Goal: Information Seeking & Learning: Learn about a topic

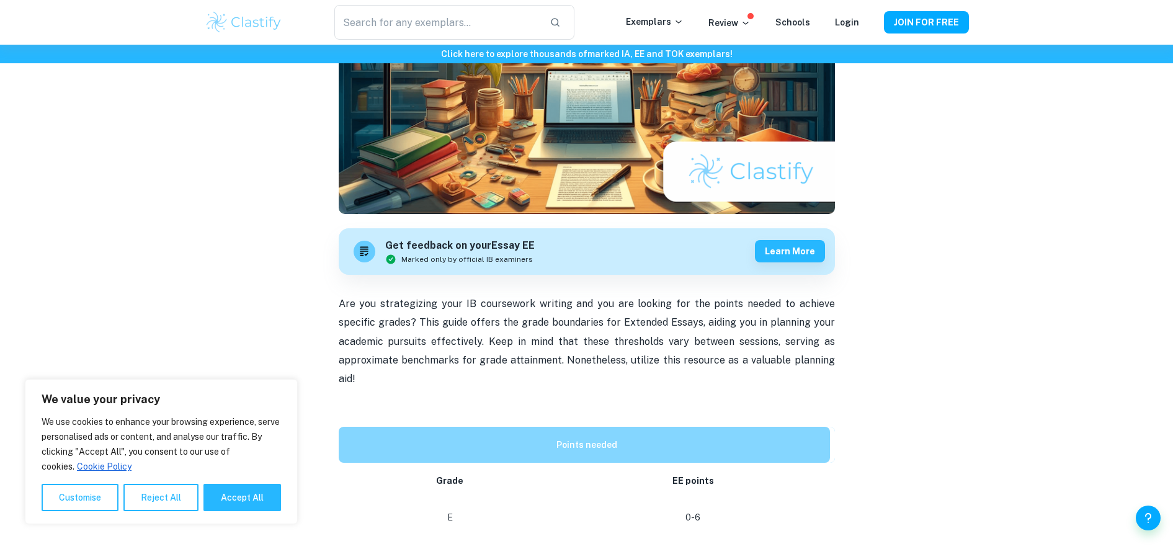
scroll to position [211, 0]
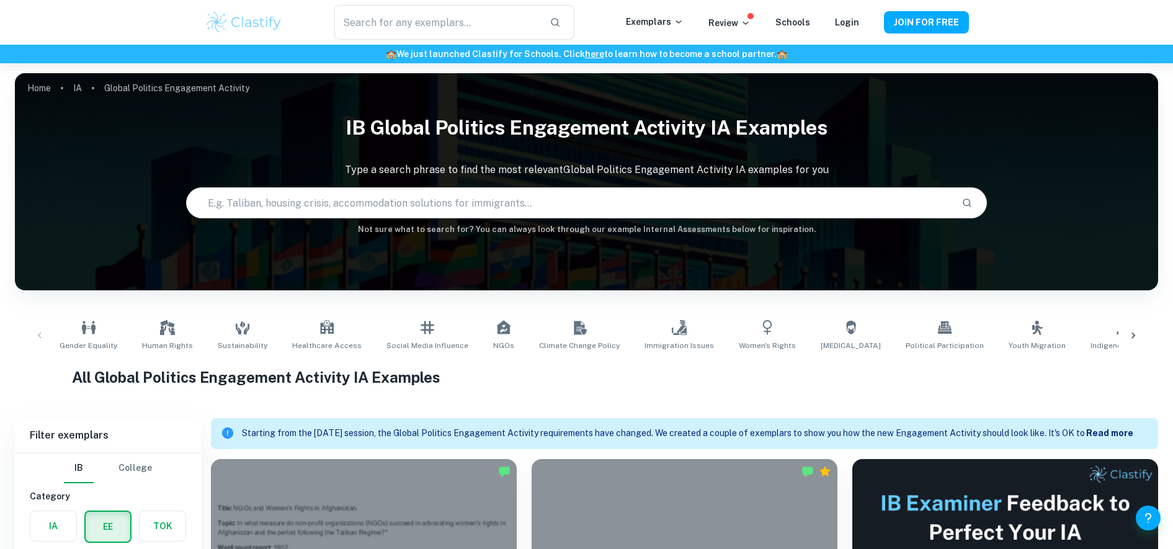
scroll to position [543, 0]
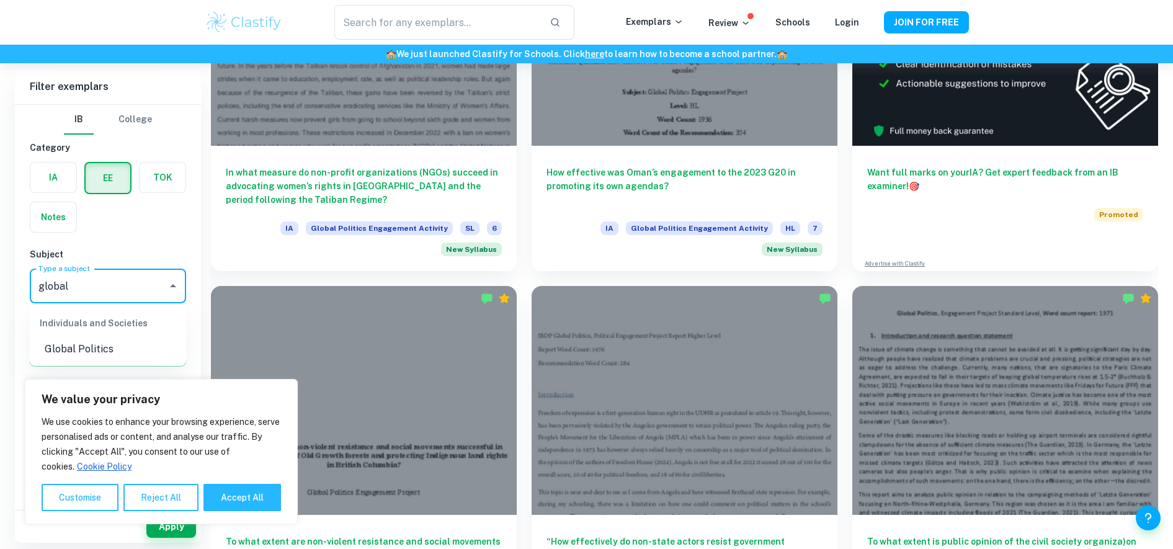
click at [120, 339] on li "Global Politics" at bounding box center [108, 349] width 156 height 22
type input "Global Politics"
click at [250, 497] on button "Accept All" at bounding box center [242, 497] width 78 height 27
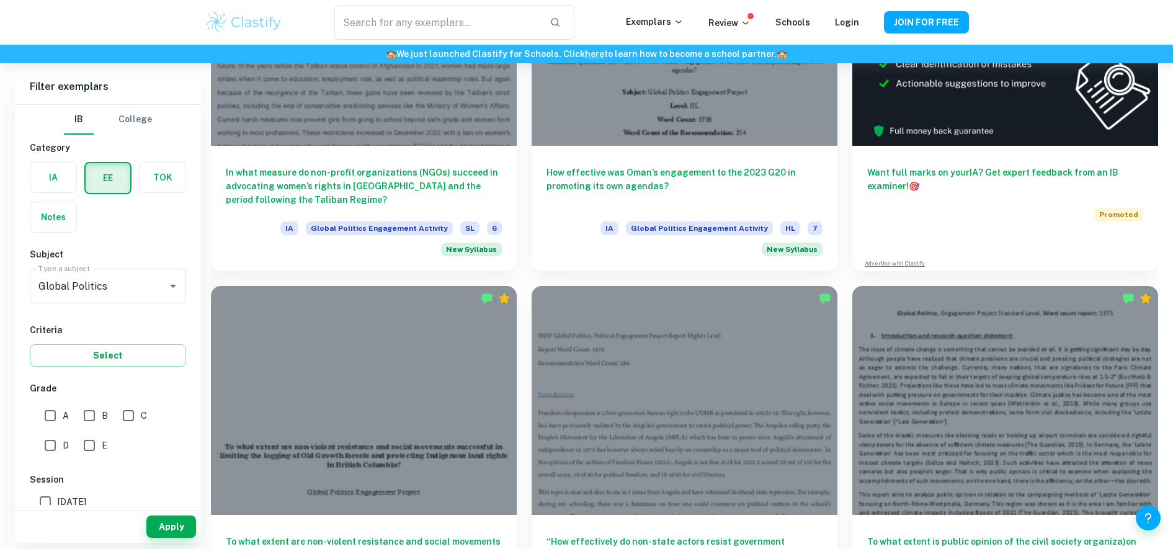
checkbox input "true"
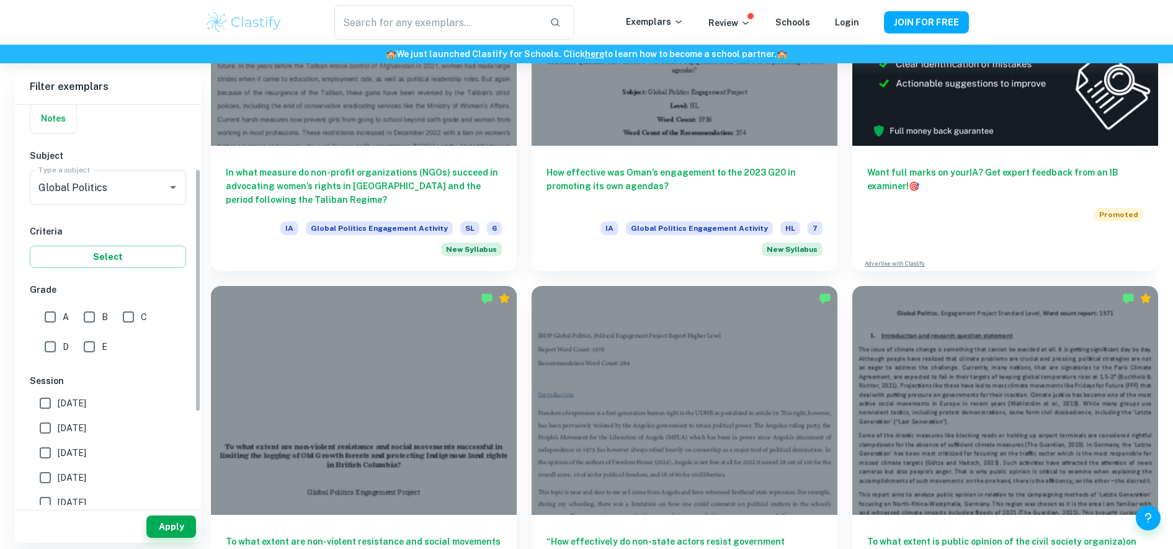
scroll to position [105, 0]
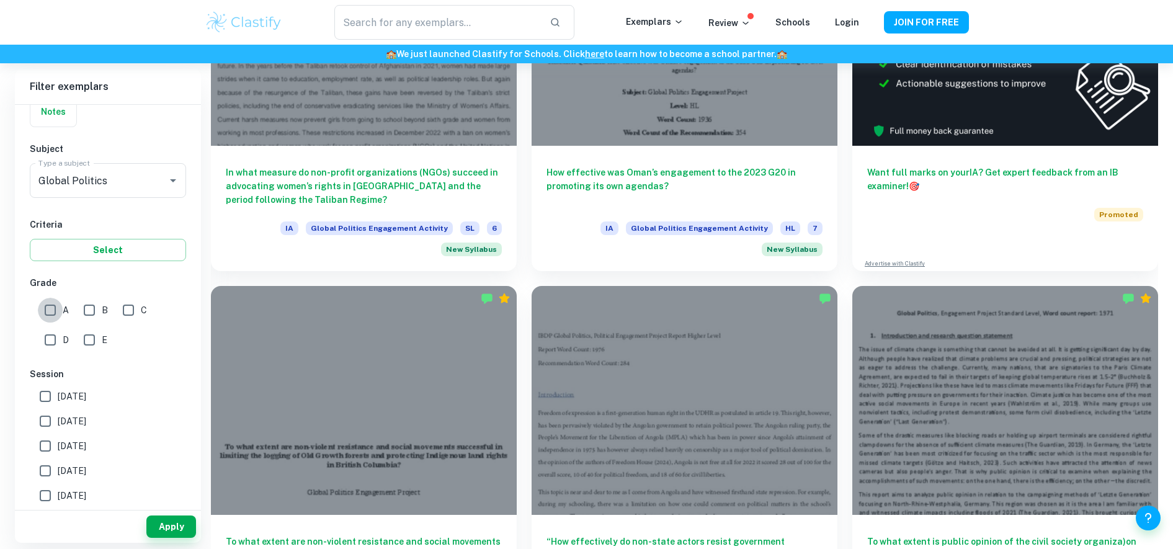
click at [45, 306] on input "A" at bounding box center [50, 310] width 25 height 25
checkbox input "true"
click at [109, 255] on button "Select" at bounding box center [108, 250] width 156 height 22
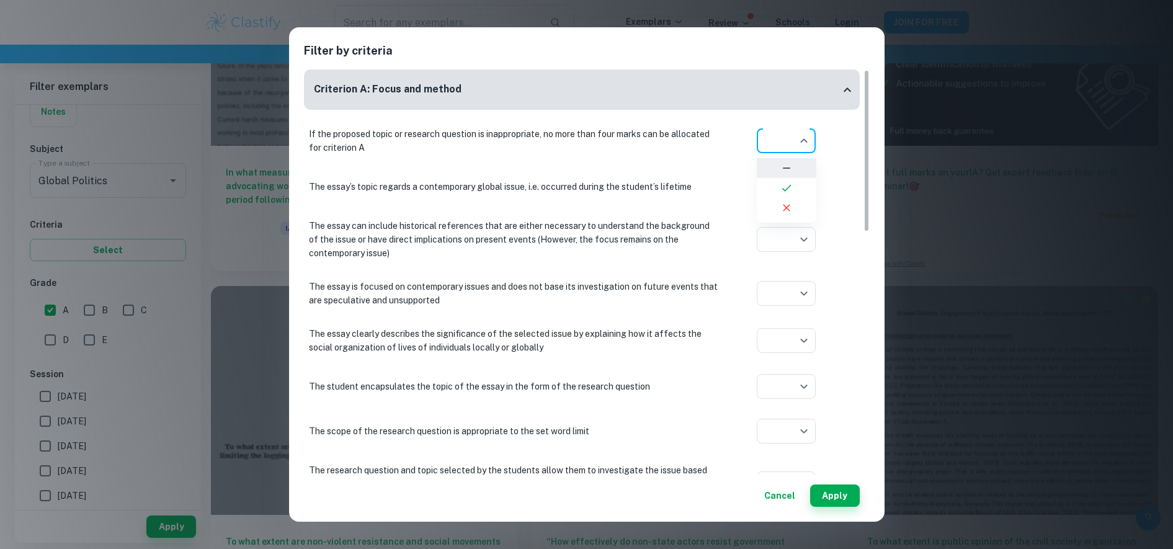
click at [792, 188] on icon at bounding box center [786, 188] width 12 height 12
type input "yes"
click at [794, 228] on li at bounding box center [786, 234] width 60 height 20
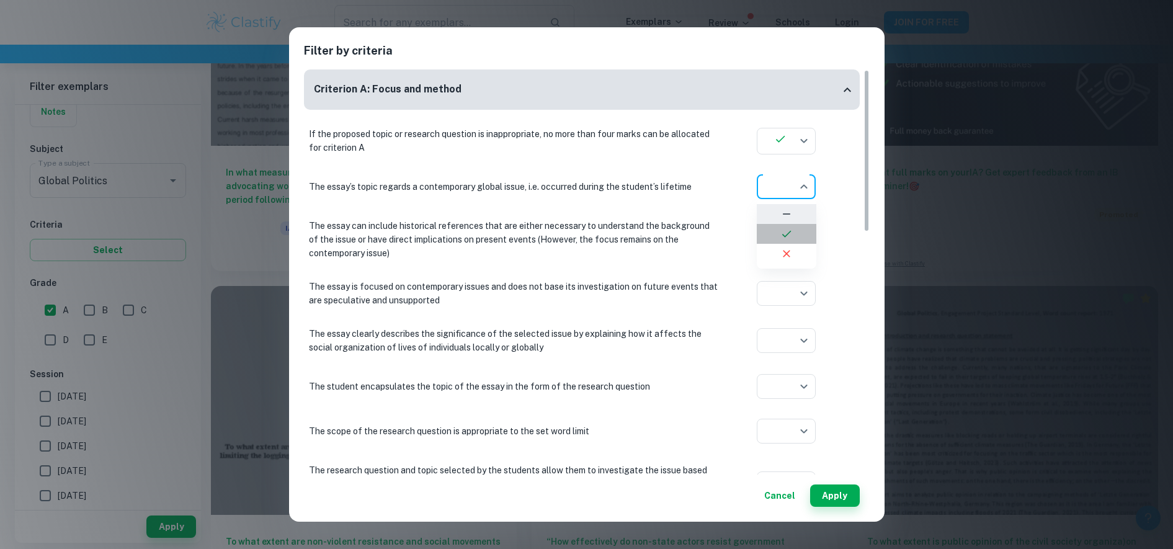
type input "yes"
click at [782, 288] on icon at bounding box center [786, 288] width 12 height 12
type input "yes"
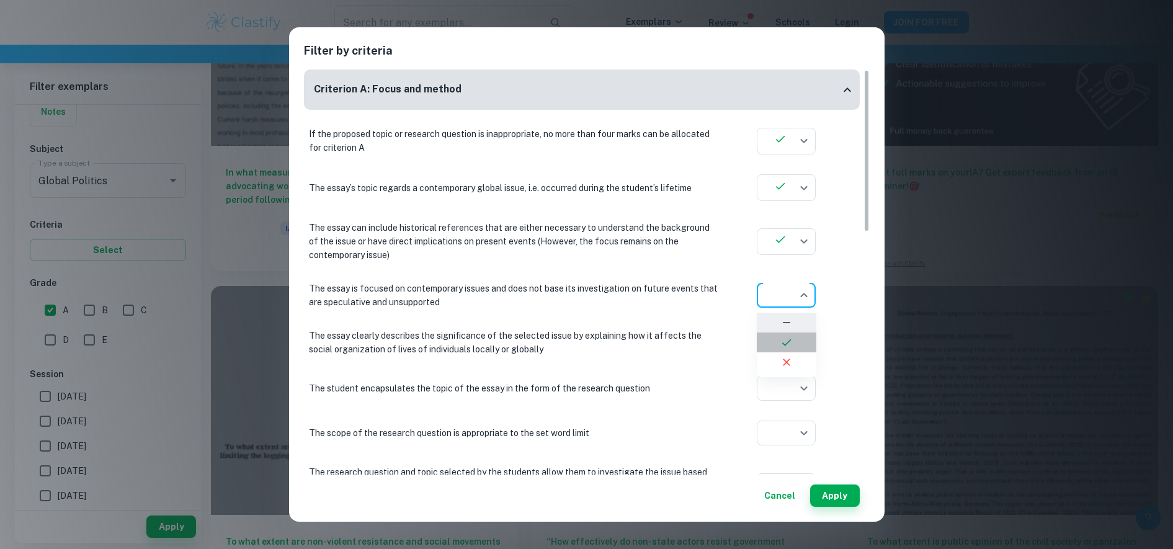
click at [792, 339] on icon at bounding box center [786, 342] width 12 height 12
type input "yes"
click at [792, 389] on icon at bounding box center [786, 389] width 12 height 12
type input "yes"
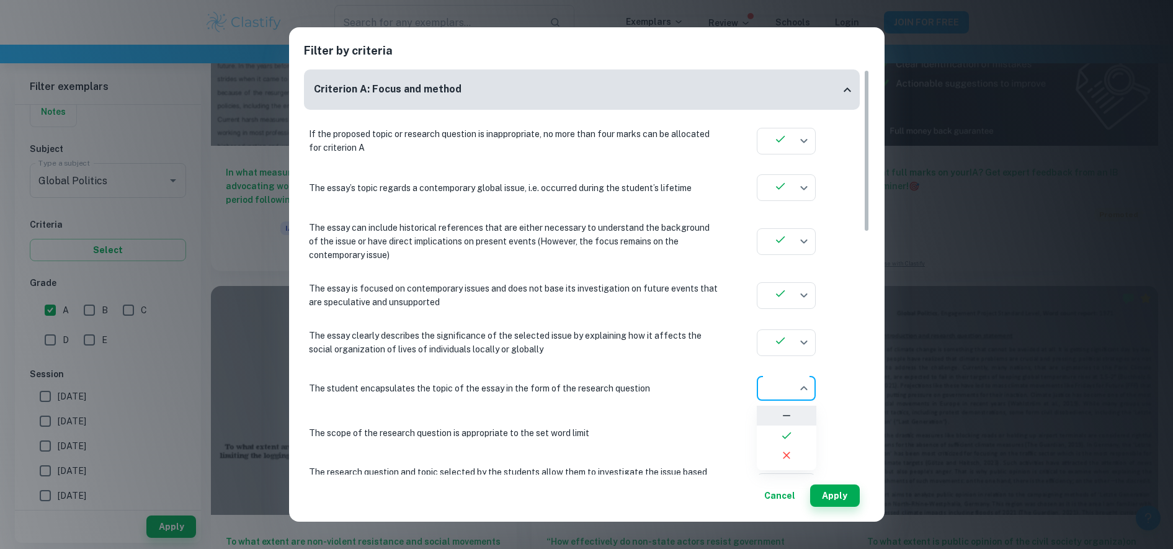
click at [794, 430] on li at bounding box center [786, 435] width 60 height 20
type input "yes"
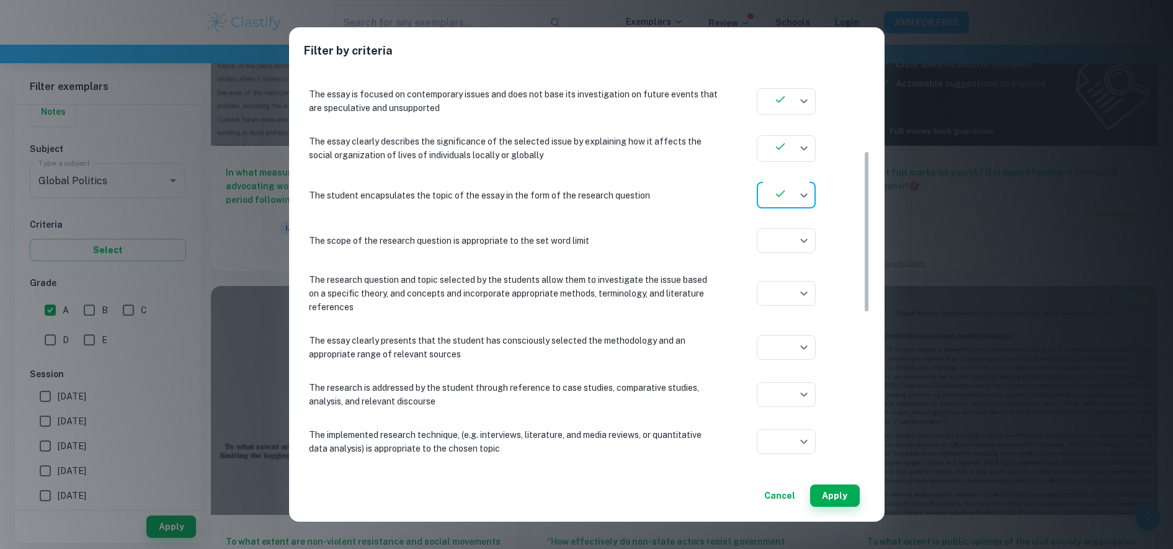
scroll to position [203, 0]
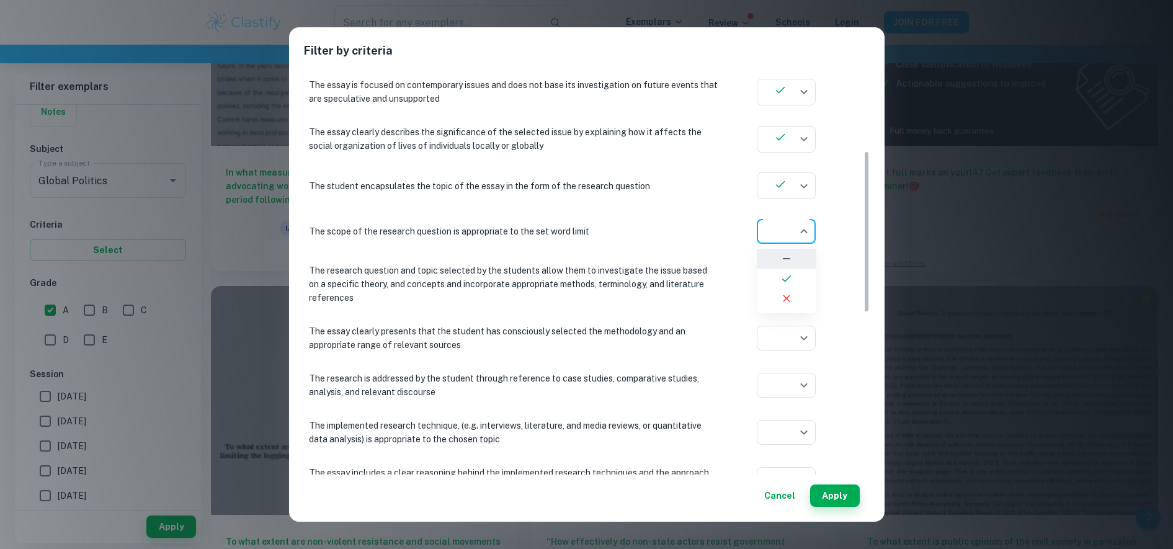
click at [786, 282] on icon at bounding box center [786, 278] width 12 height 12
type input "yes"
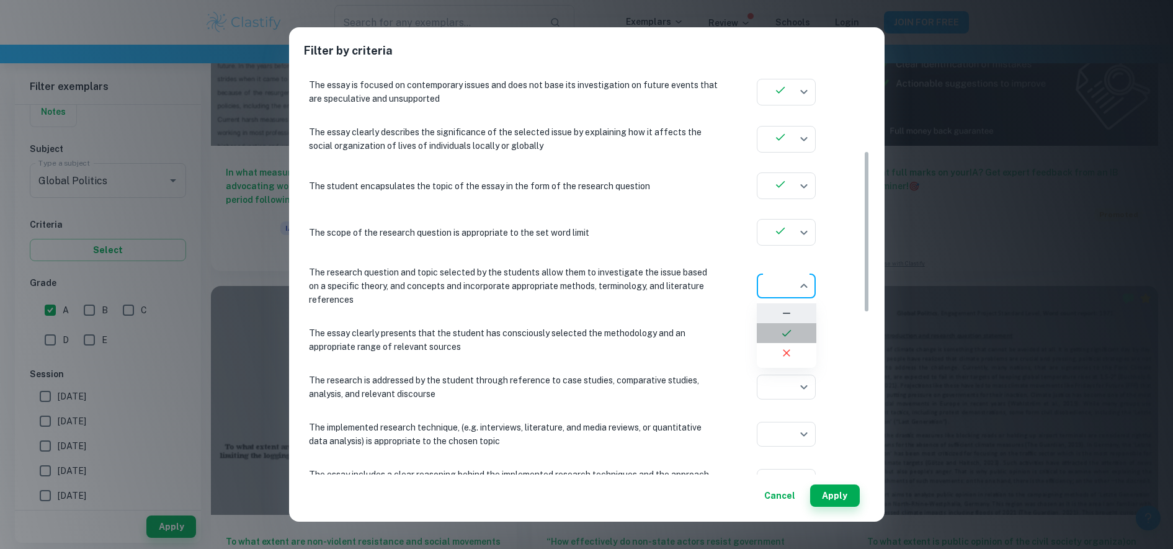
click at [783, 329] on icon at bounding box center [786, 333] width 12 height 12
type input "yes"
click at [784, 388] on icon at bounding box center [786, 387] width 12 height 12
type input "yes"
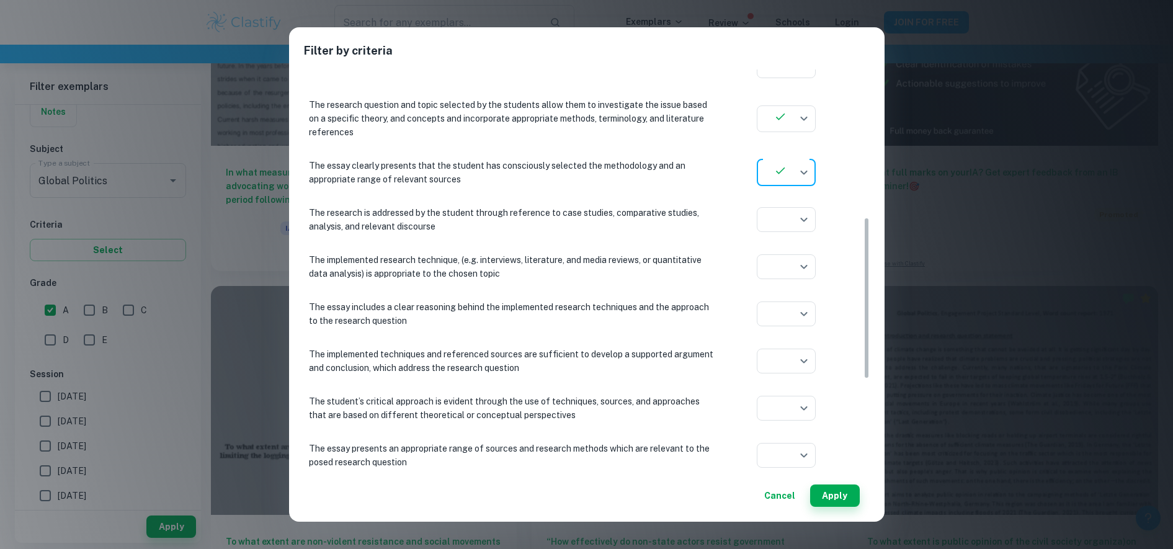
scroll to position [371, 0]
click at [789, 261] on icon at bounding box center [786, 266] width 12 height 12
type input "yes"
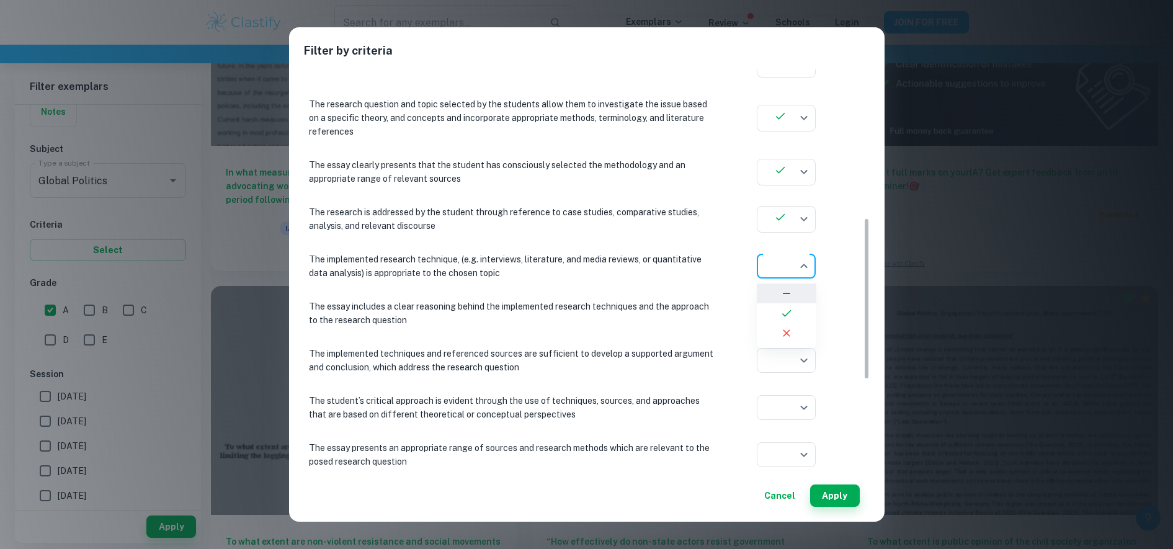
click at [781, 309] on icon at bounding box center [786, 313] width 12 height 12
type input "yes"
click at [786, 356] on icon at bounding box center [786, 360] width 12 height 12
type input "yes"
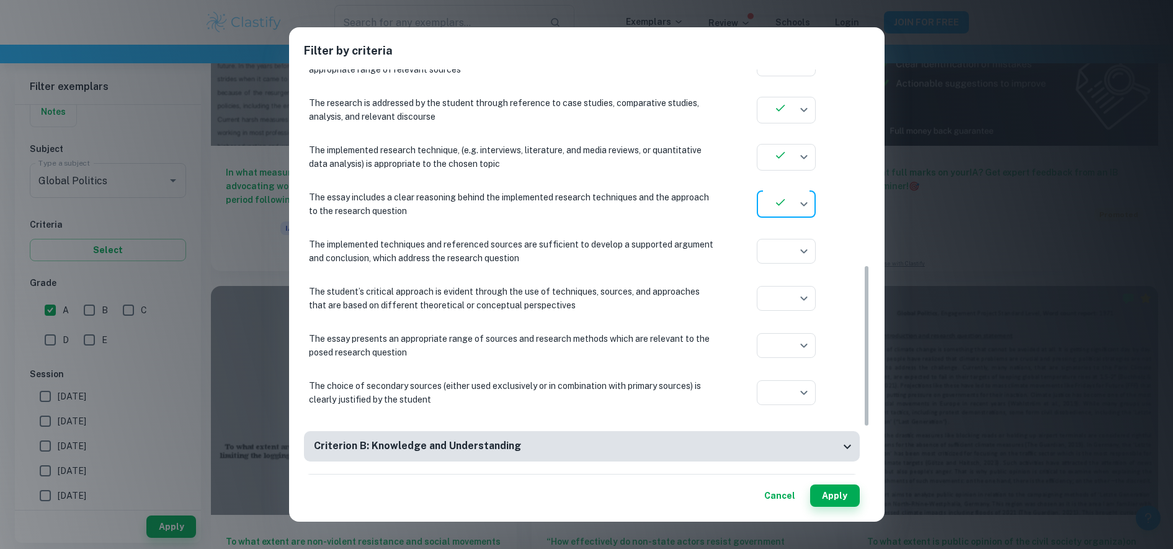
scroll to position [490, 0]
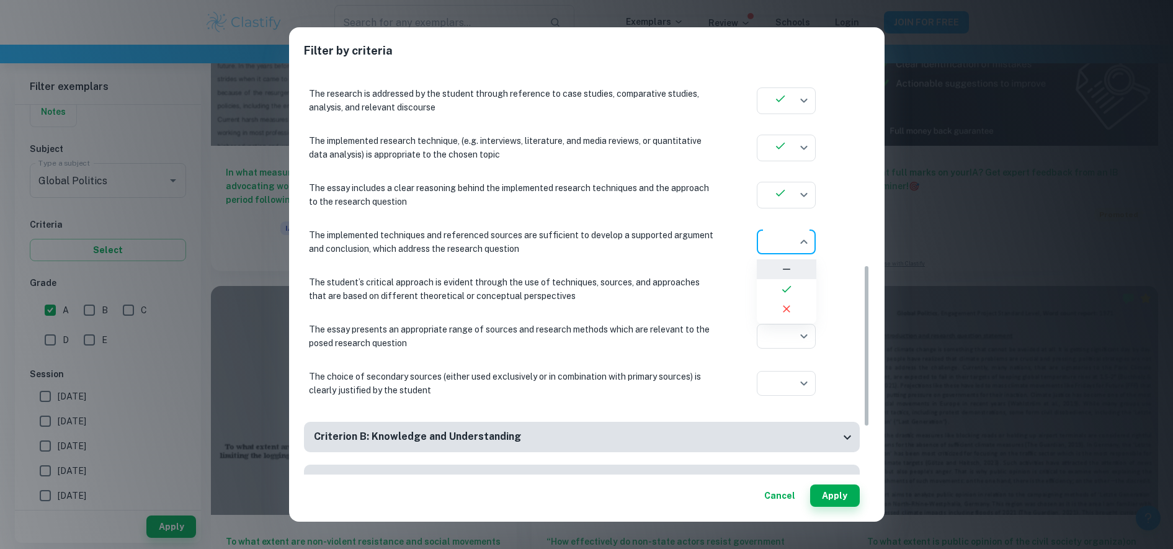
click at [790, 283] on icon at bounding box center [786, 289] width 12 height 12
type input "yes"
click at [783, 335] on icon at bounding box center [786, 336] width 12 height 12
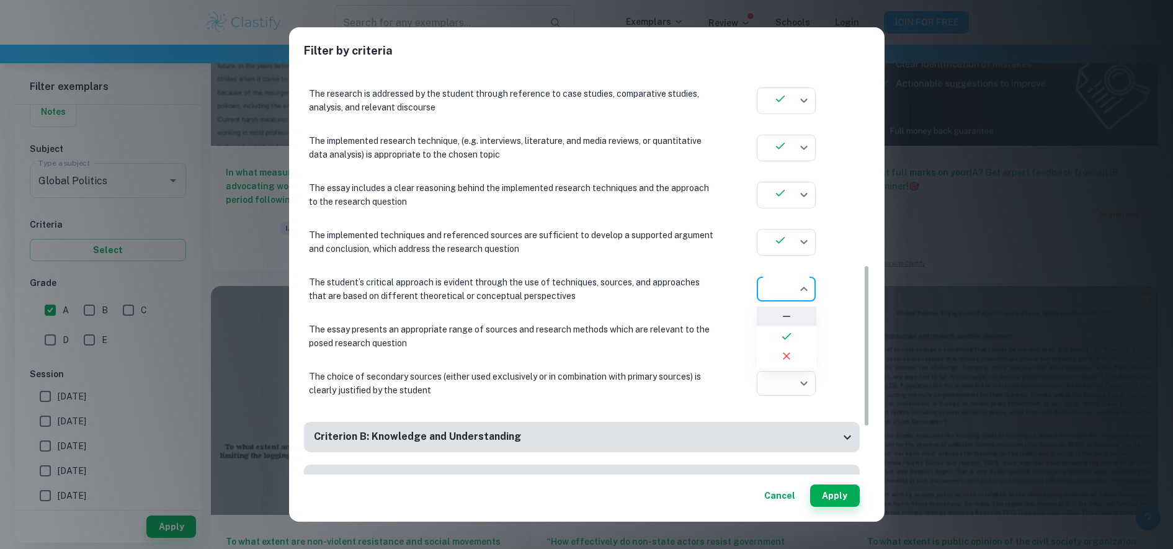
type input "yes"
click at [785, 389] on icon at bounding box center [786, 383] width 12 height 12
type input "yes"
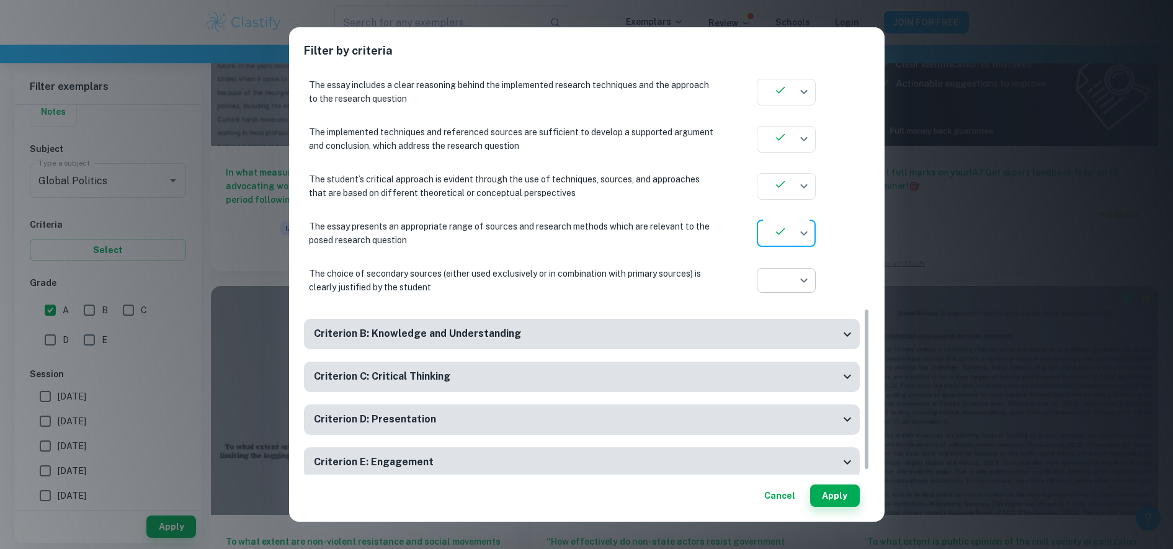
scroll to position [599, 0]
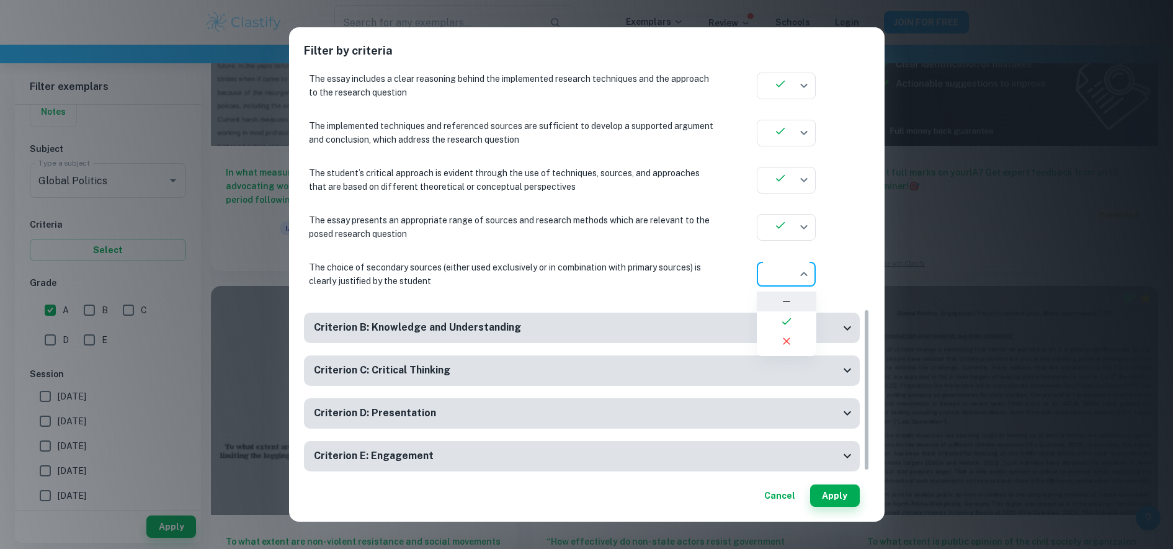
click at [786, 317] on icon at bounding box center [786, 321] width 12 height 12
type input "yes"
click at [841, 487] on button "Apply" at bounding box center [835, 495] width 50 height 22
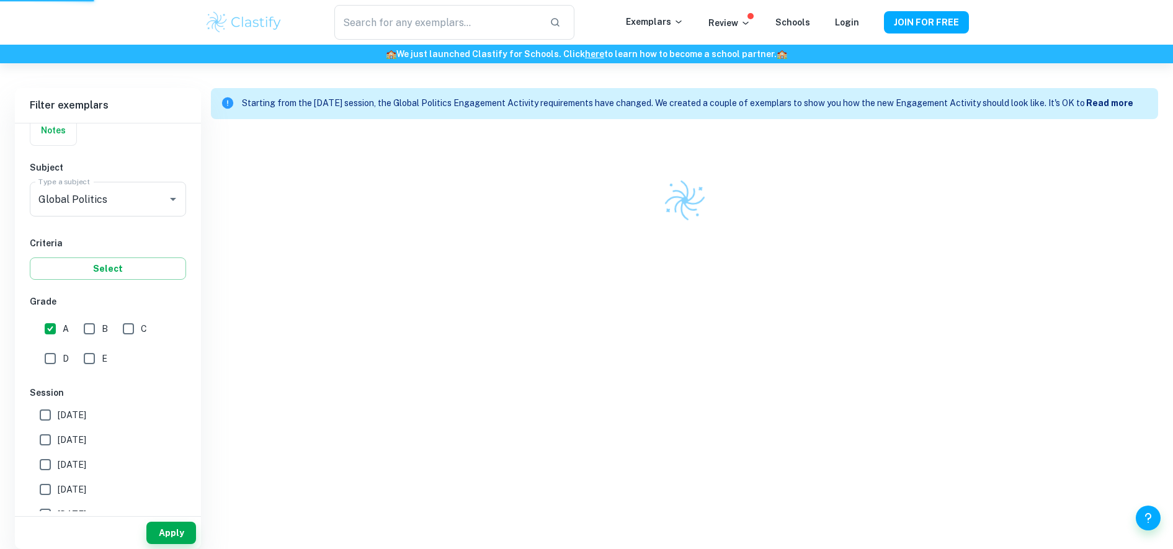
scroll to position [330, 0]
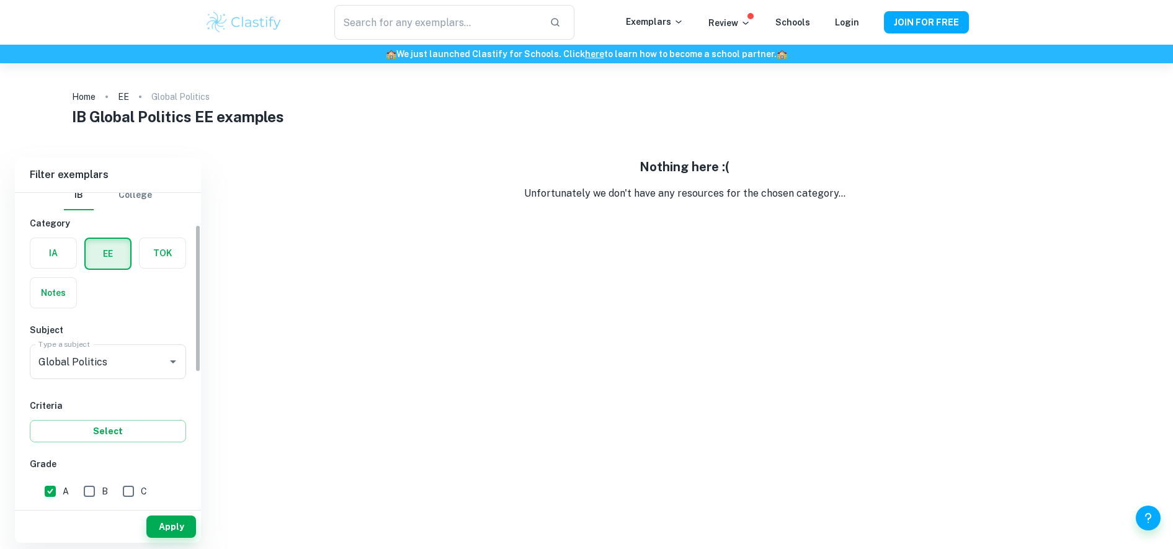
scroll to position [67, 0]
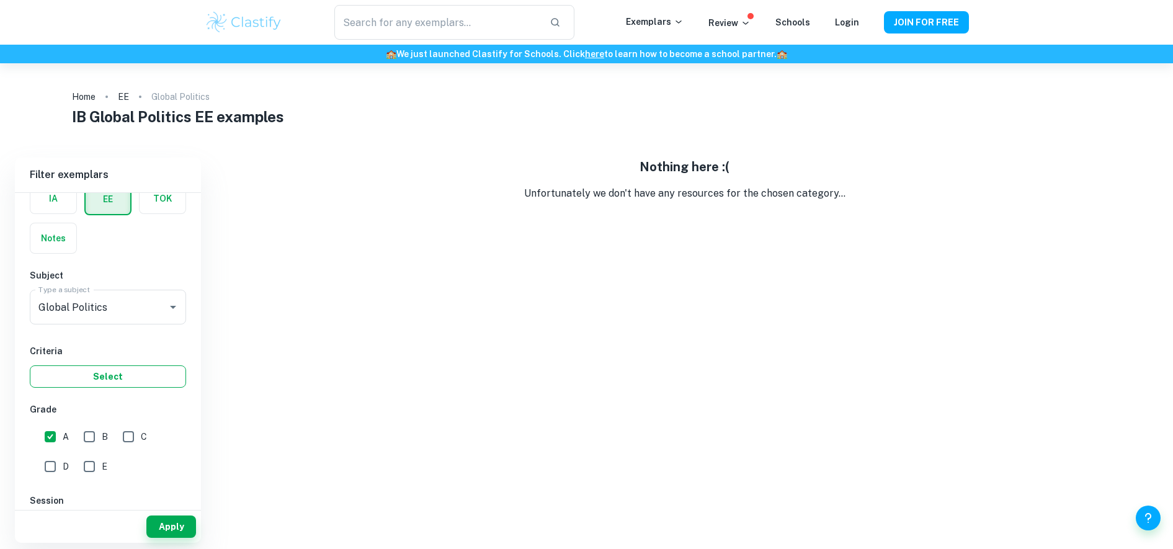
click at [131, 384] on button "Select" at bounding box center [108, 376] width 156 height 22
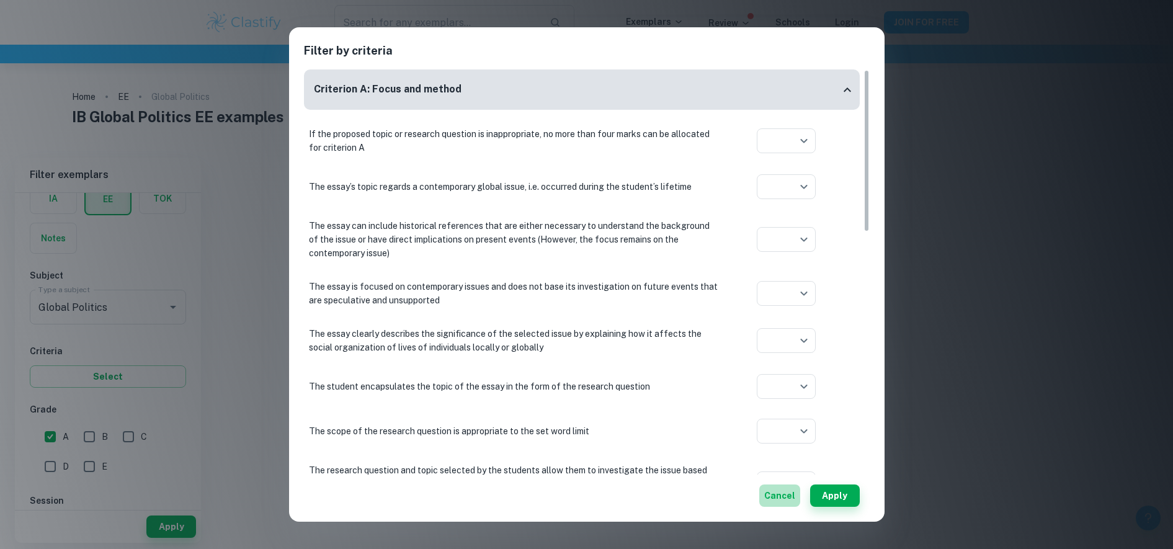
click at [770, 494] on button "Cancel" at bounding box center [779, 495] width 41 height 22
type input "yes"
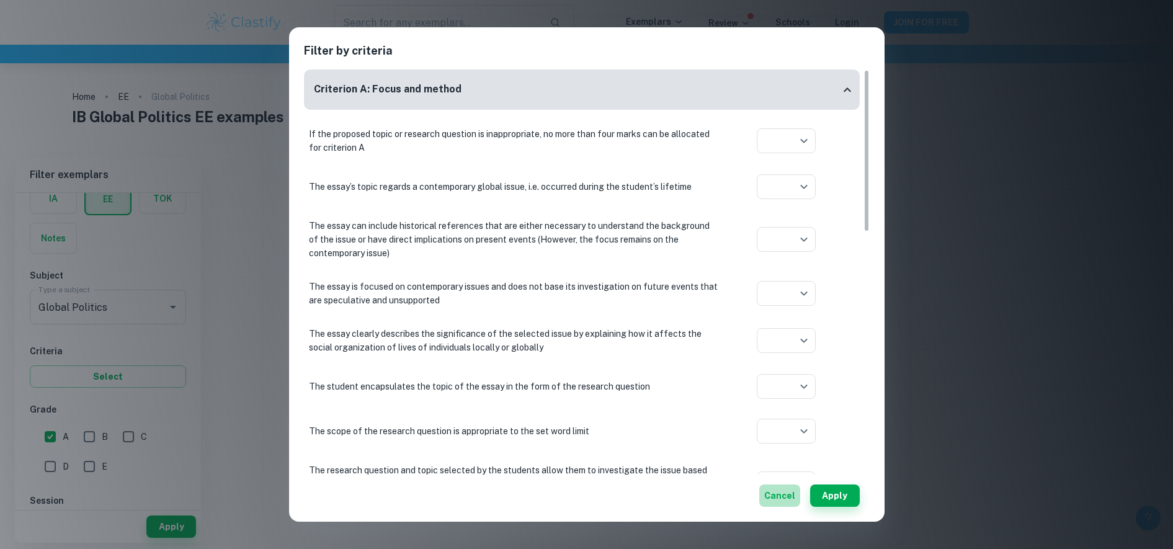
type input "yes"
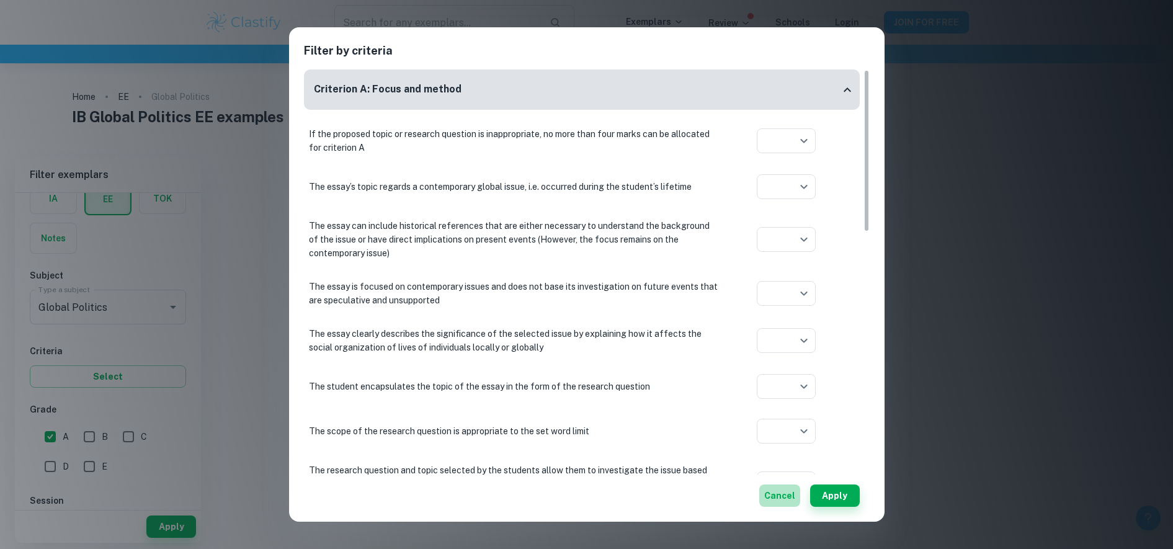
type input "yes"
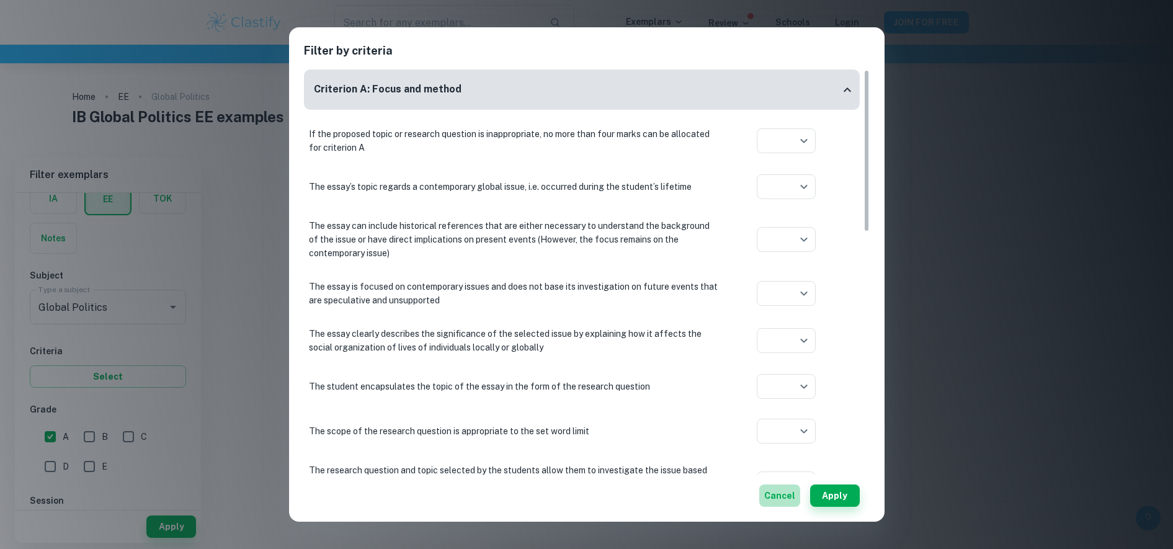
type input "yes"
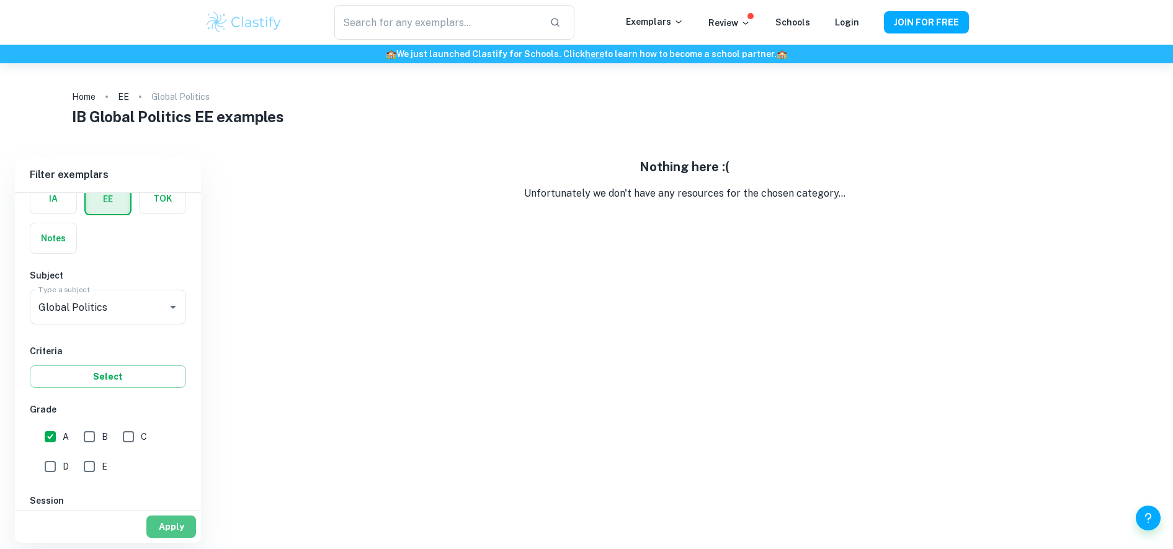
click at [164, 534] on button "Apply" at bounding box center [171, 526] width 50 height 22
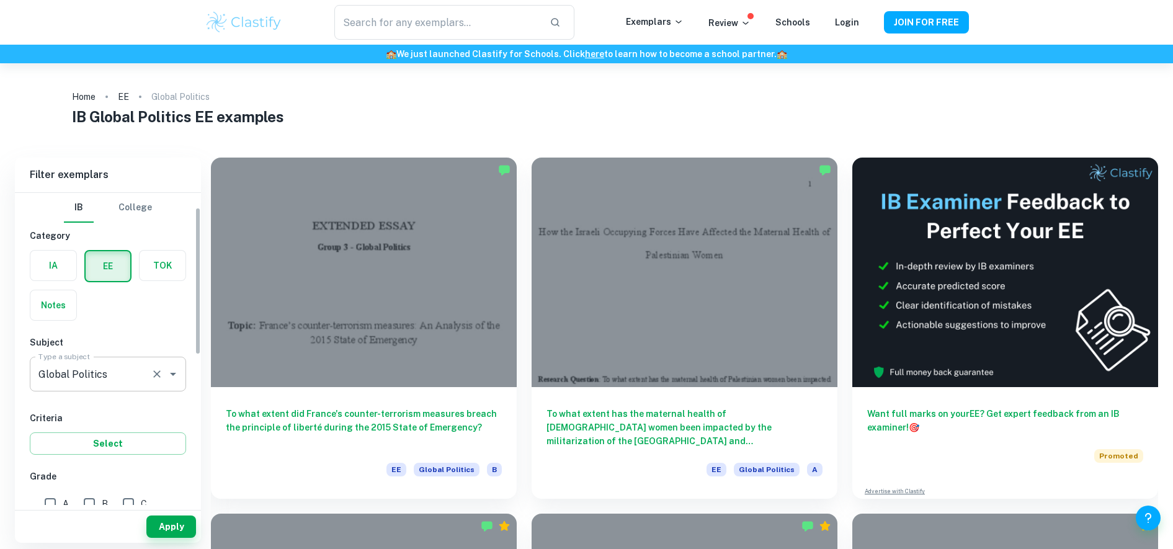
scroll to position [53, 0]
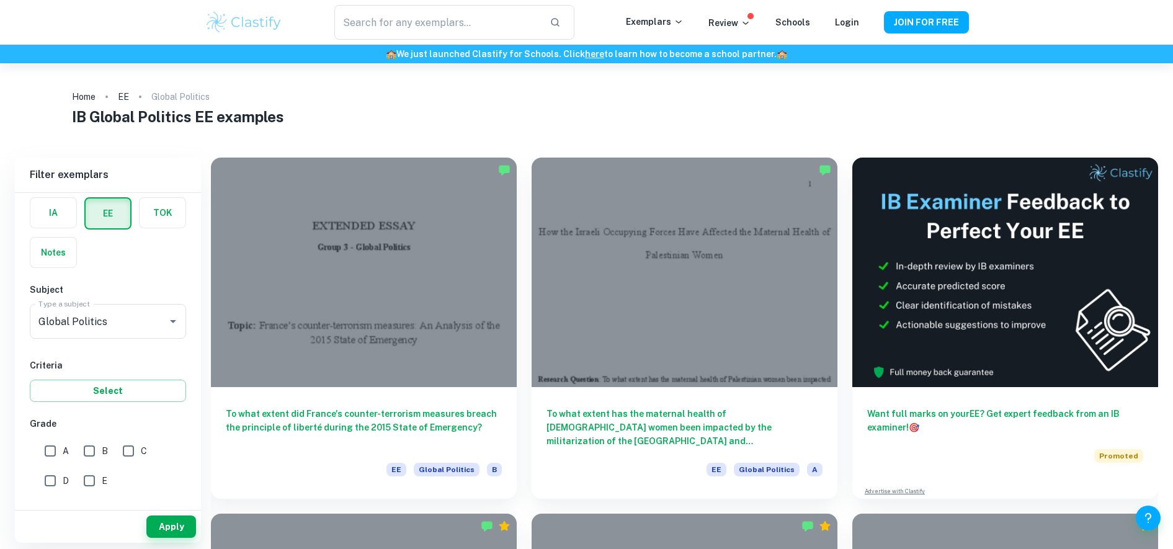
click at [48, 451] on input "A" at bounding box center [50, 450] width 25 height 25
checkbox input "true"
click at [166, 521] on button "Apply" at bounding box center [171, 526] width 50 height 22
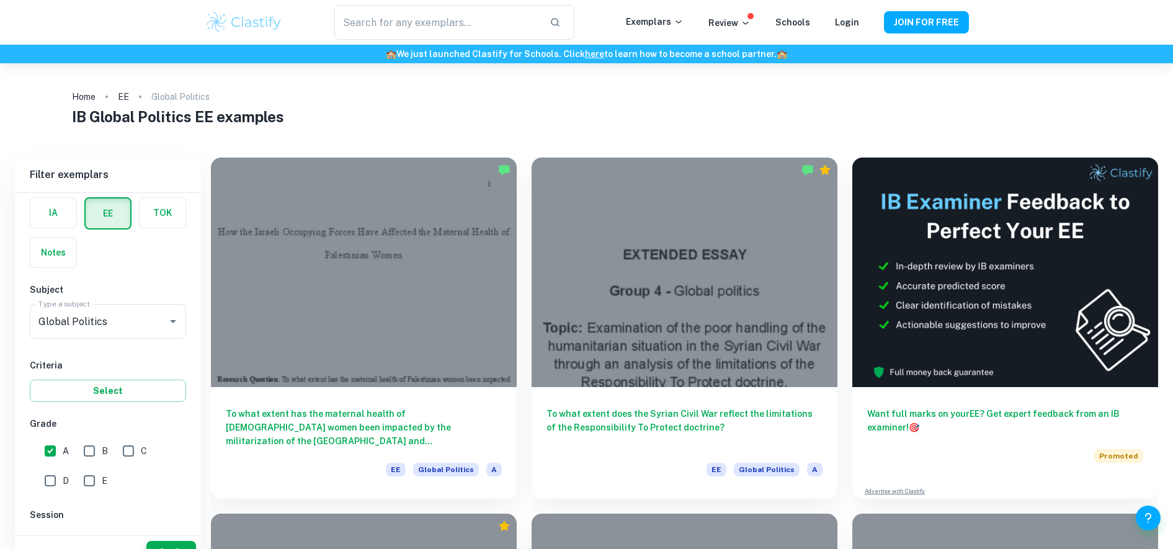
scroll to position [69, 0]
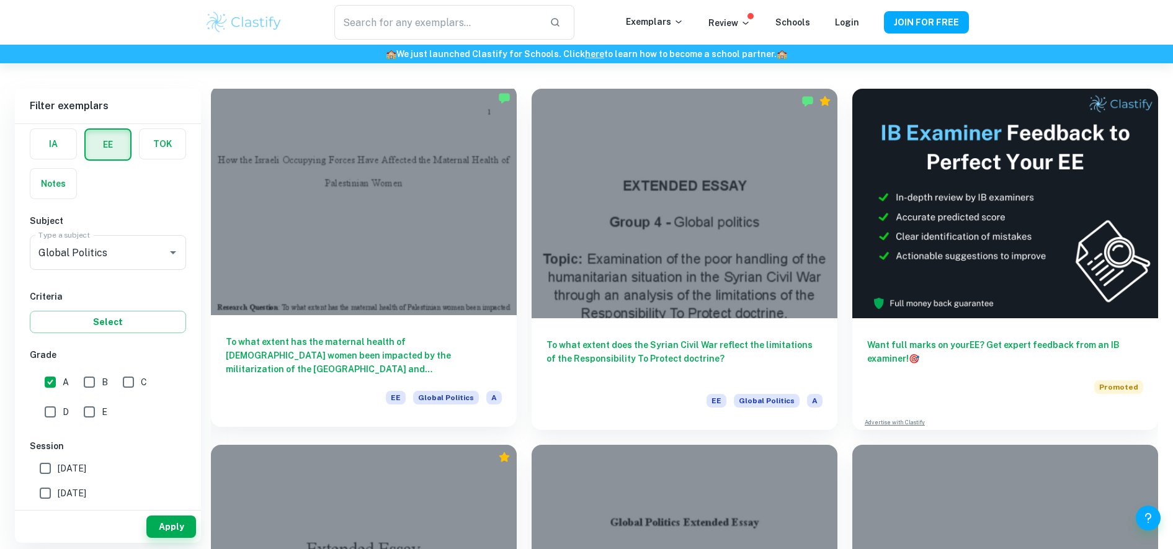
click at [420, 346] on h6 "To what extent has the maternal health of Palestinian women been impacted by th…" at bounding box center [364, 355] width 276 height 41
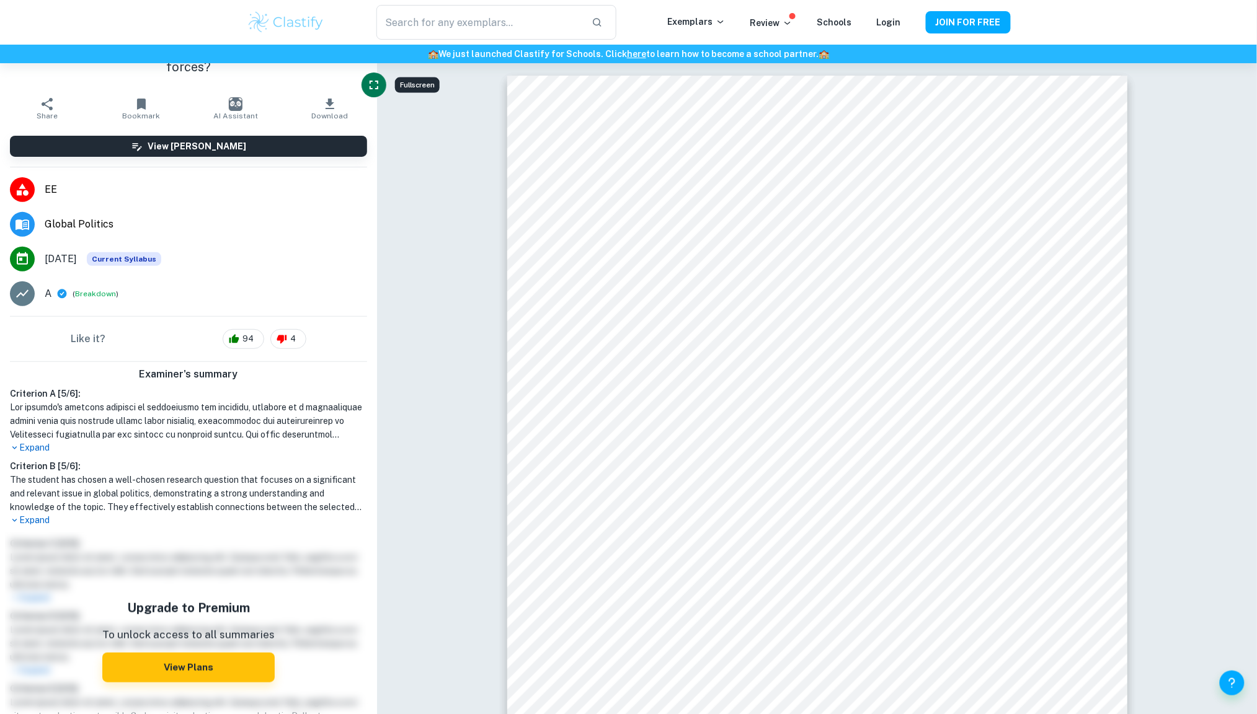
click at [375, 82] on icon "Fullscreen" at bounding box center [373, 85] width 15 height 15
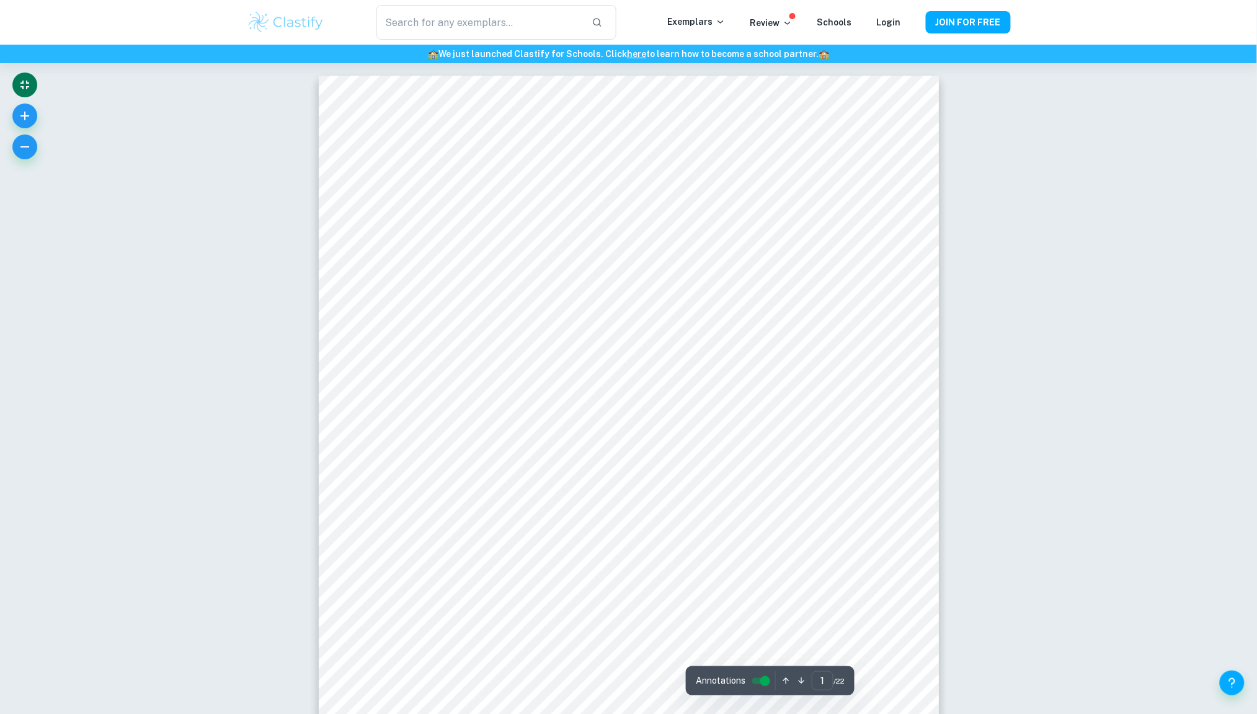
click at [1165, 35] on div "​ Exemplars Review Schools Login JOIN FOR FREE" at bounding box center [628, 22] width 1257 height 45
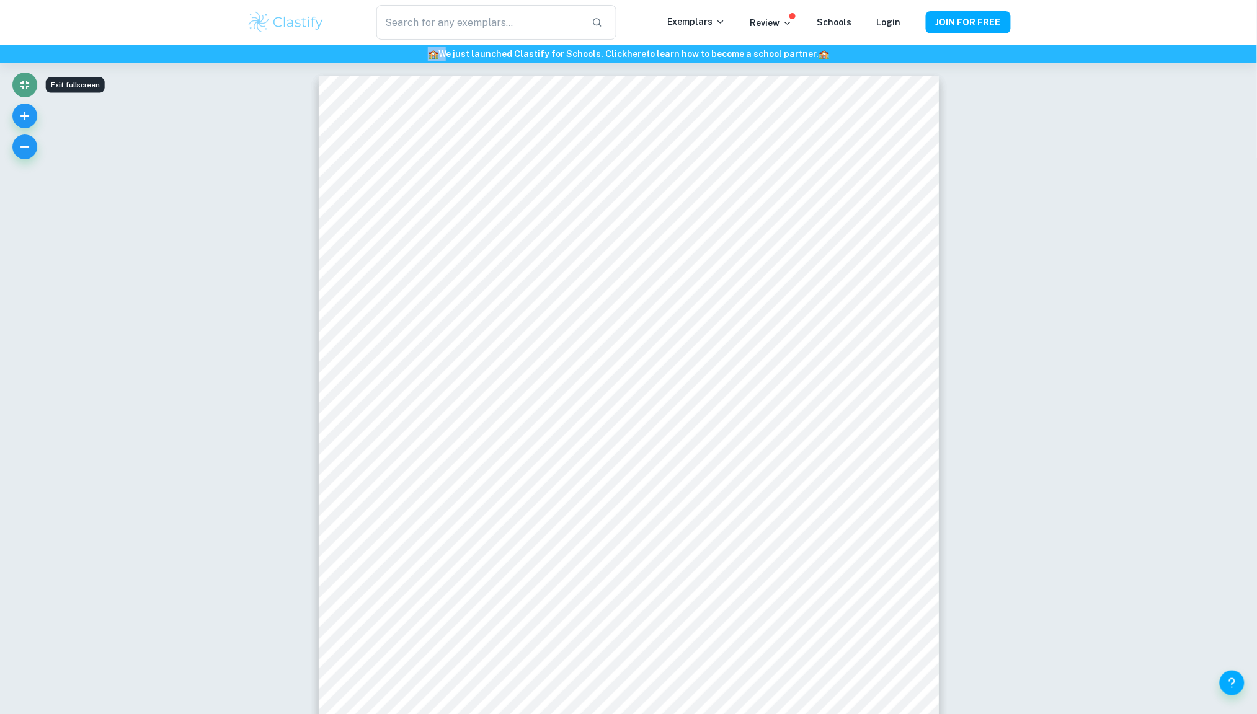
click at [20, 87] on icon "Exit fullscreen" at bounding box center [24, 85] width 9 height 9
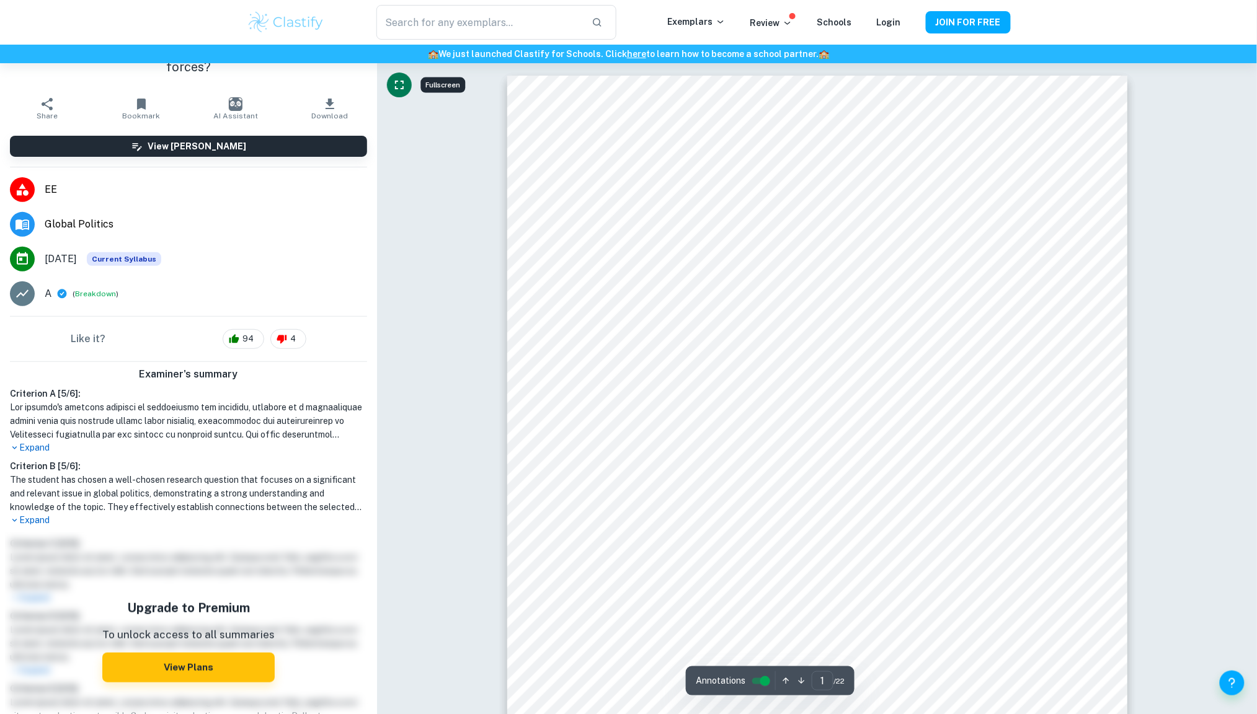
click at [1143, 13] on div "​ Exemplars Review Schools Login JOIN FOR FREE" at bounding box center [628, 22] width 1257 height 45
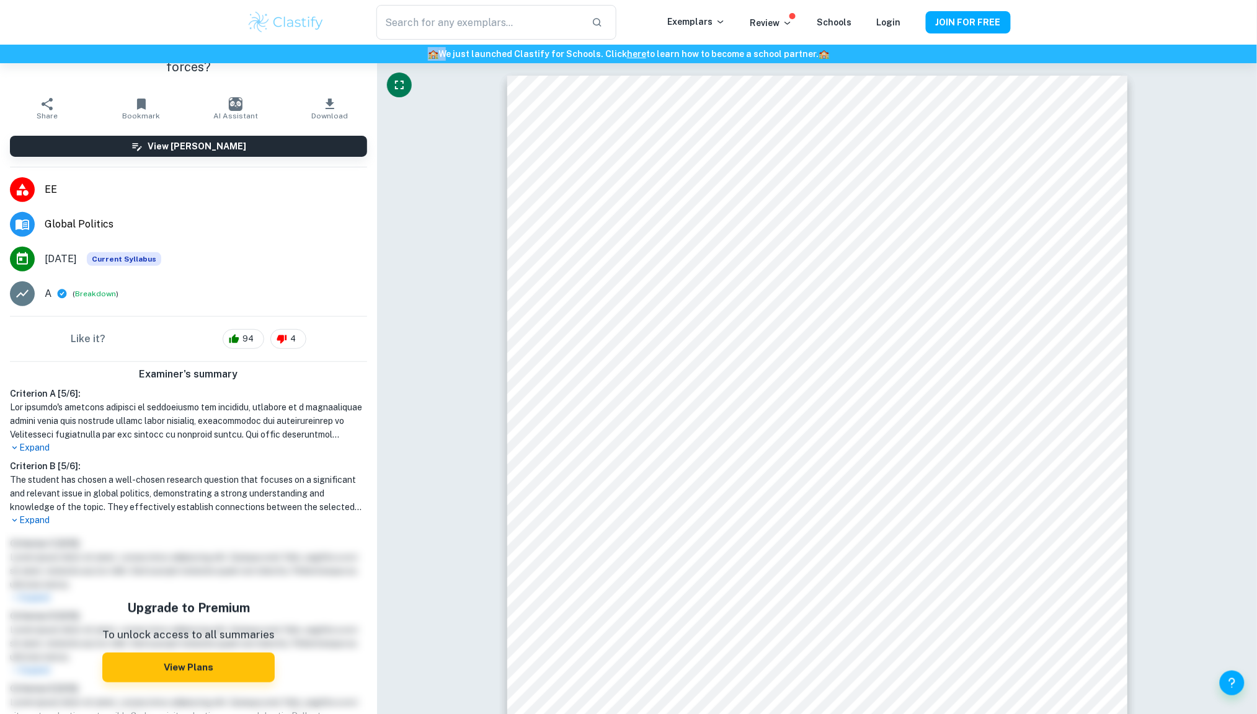
click at [1143, 13] on div "​ Exemplars Review Schools Login JOIN FOR FREE" at bounding box center [628, 22] width 1257 height 45
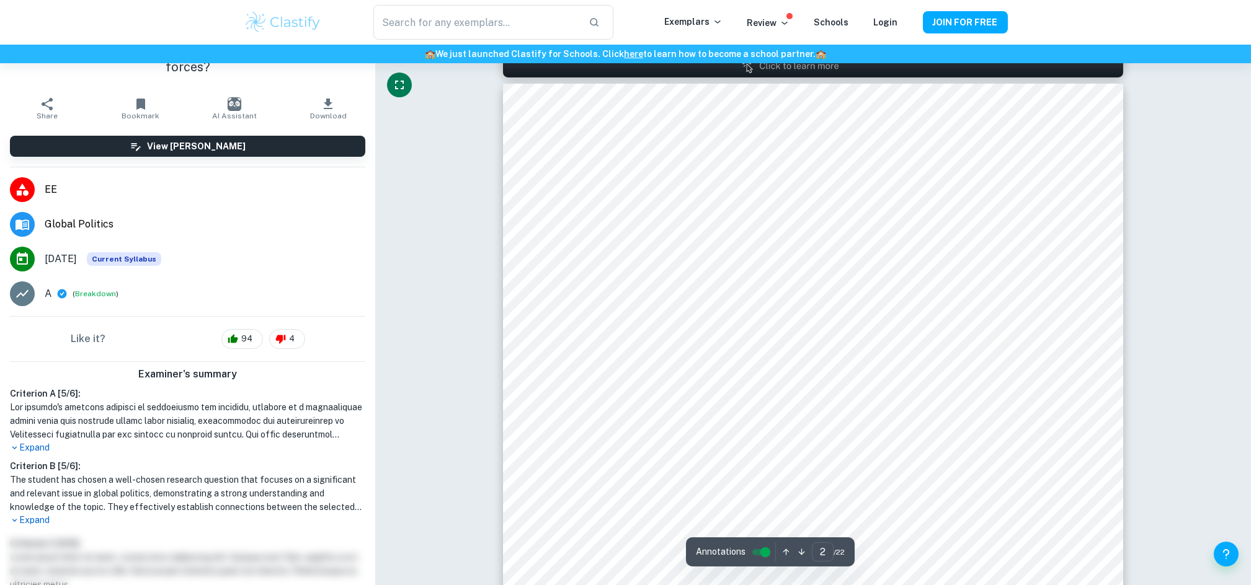
scroll to position [905, 0]
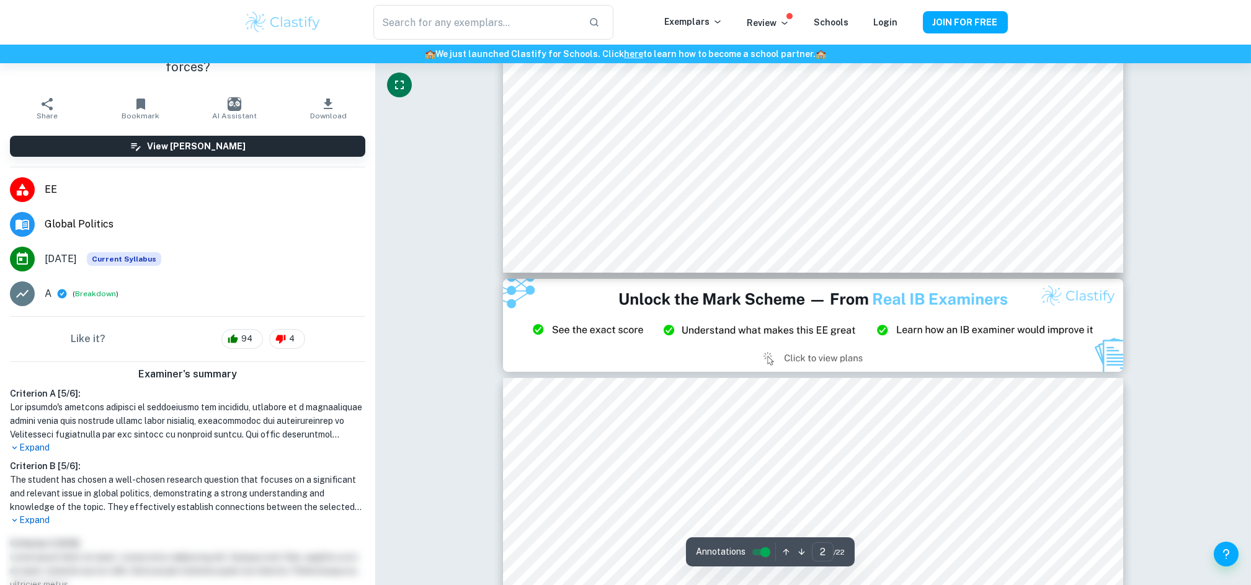
type input "3"
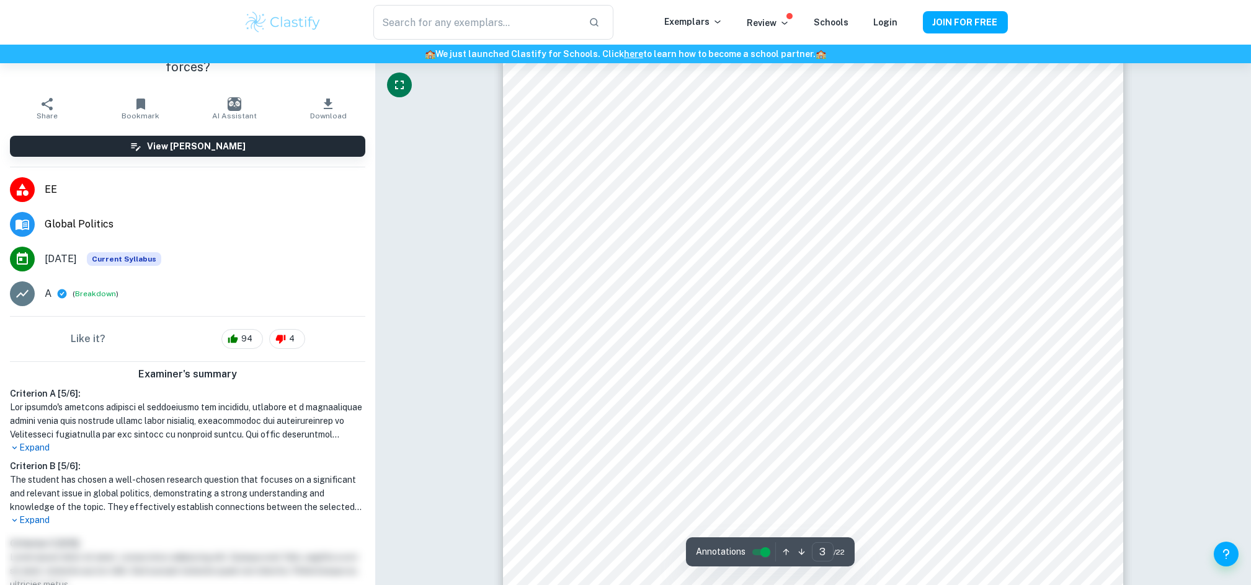
scroll to position [2049, 0]
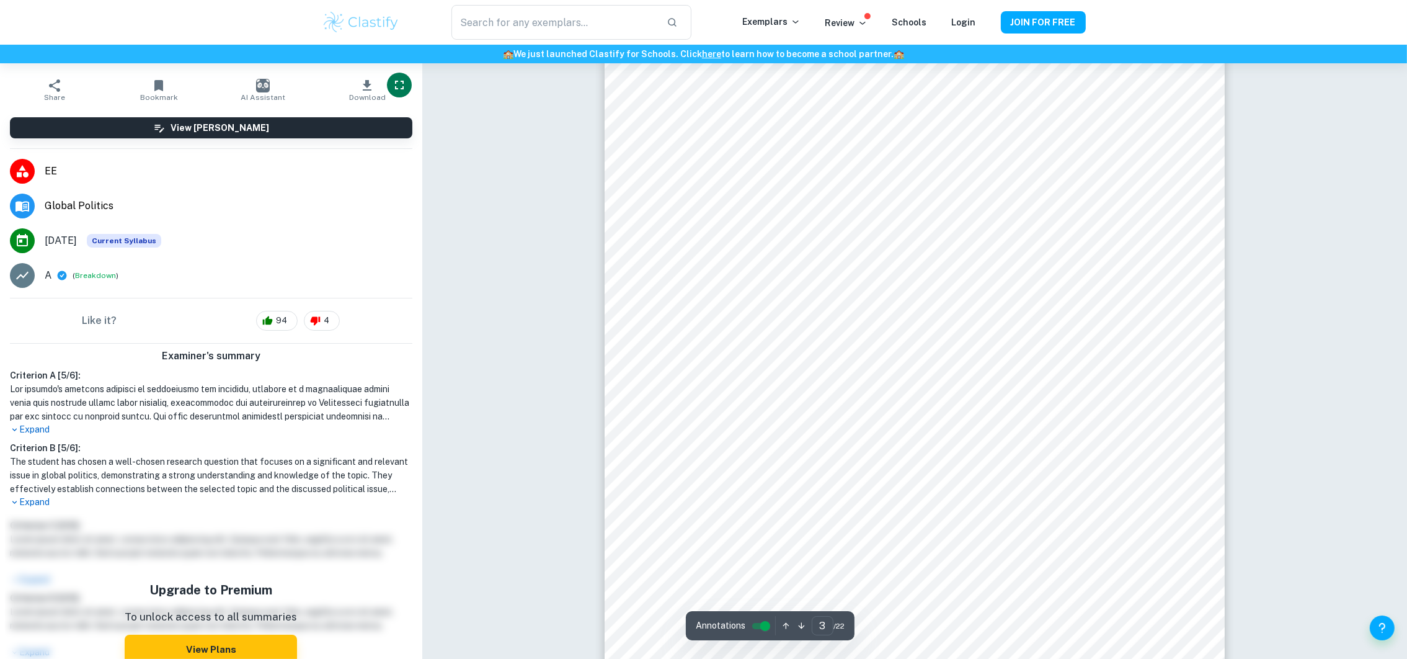
scroll to position [1941, 0]
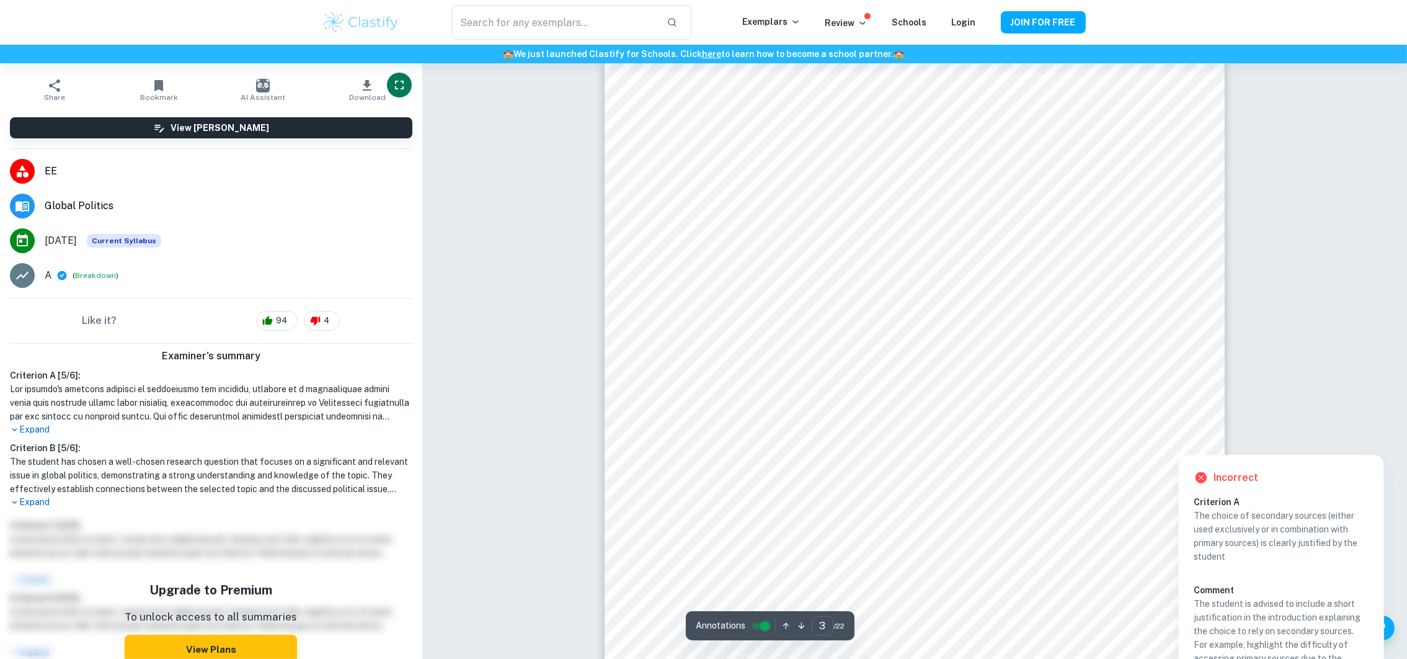
click at [1172, 433] on div at bounding box center [1178, 439] width 22 height 22
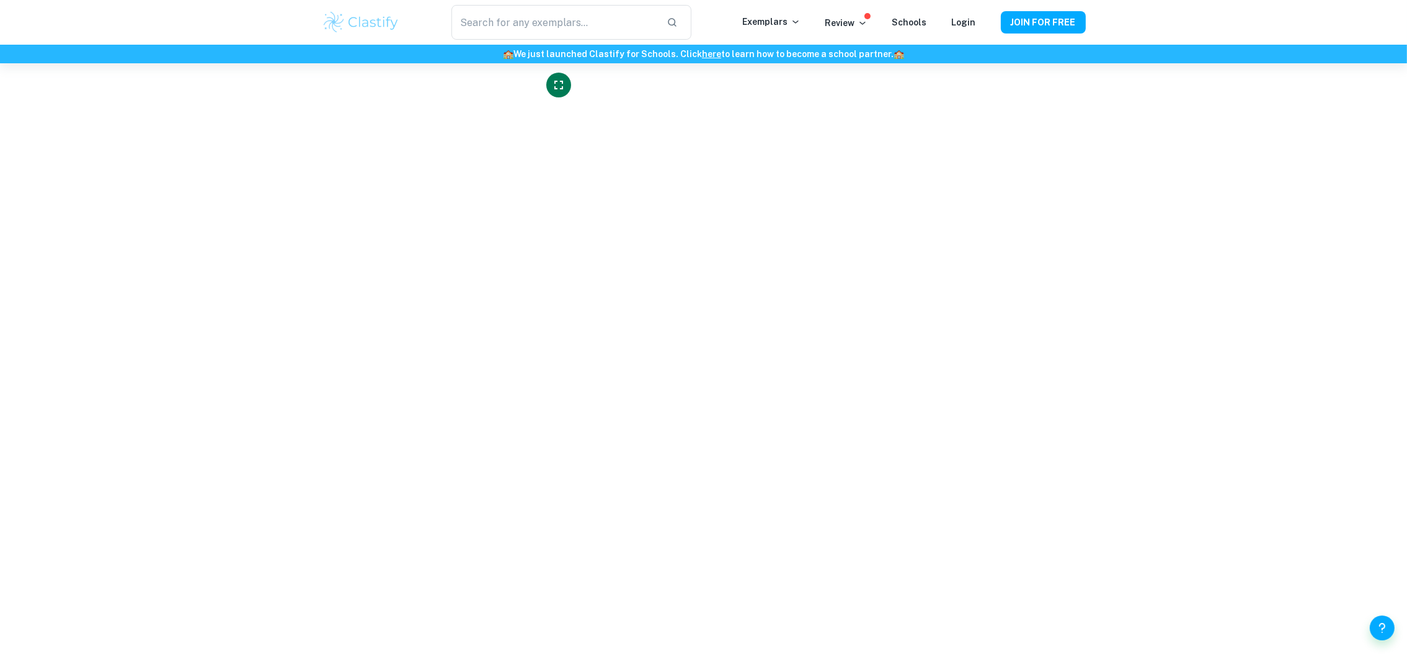
scroll to position [2380, 0]
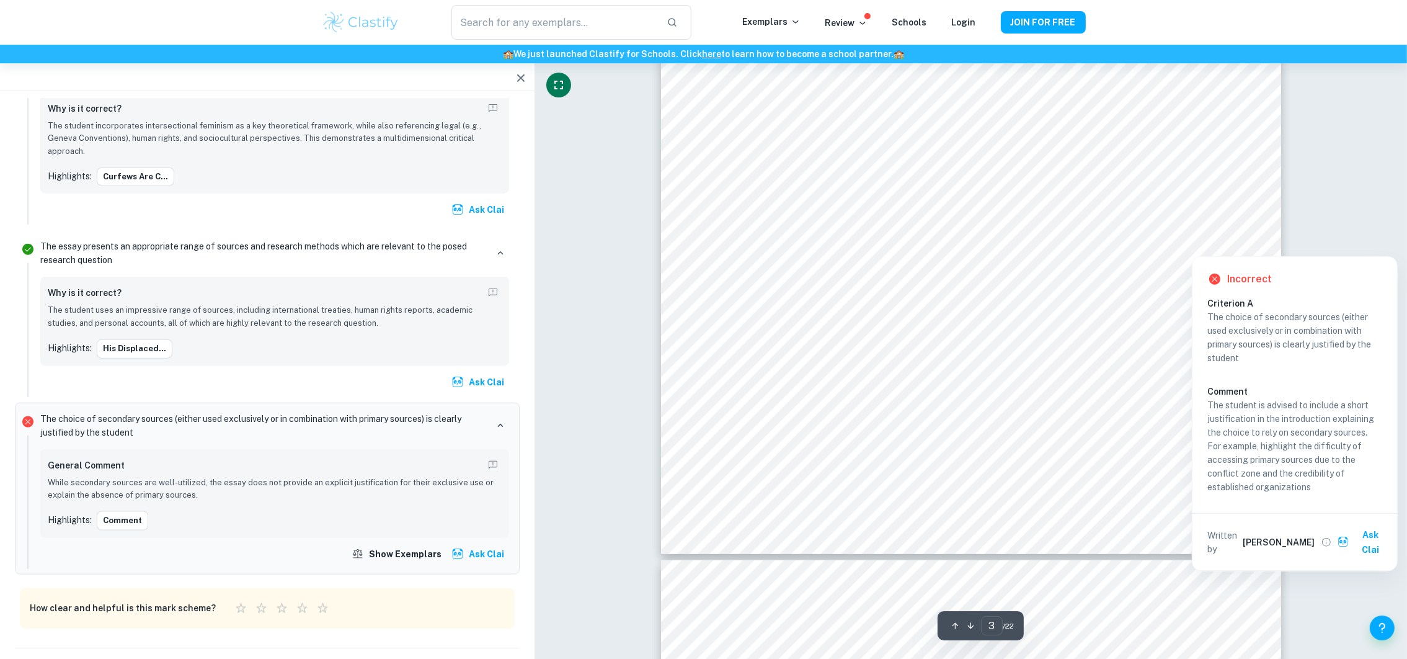
click at [1172, 242] on div at bounding box center [1234, 241] width 22 height 22
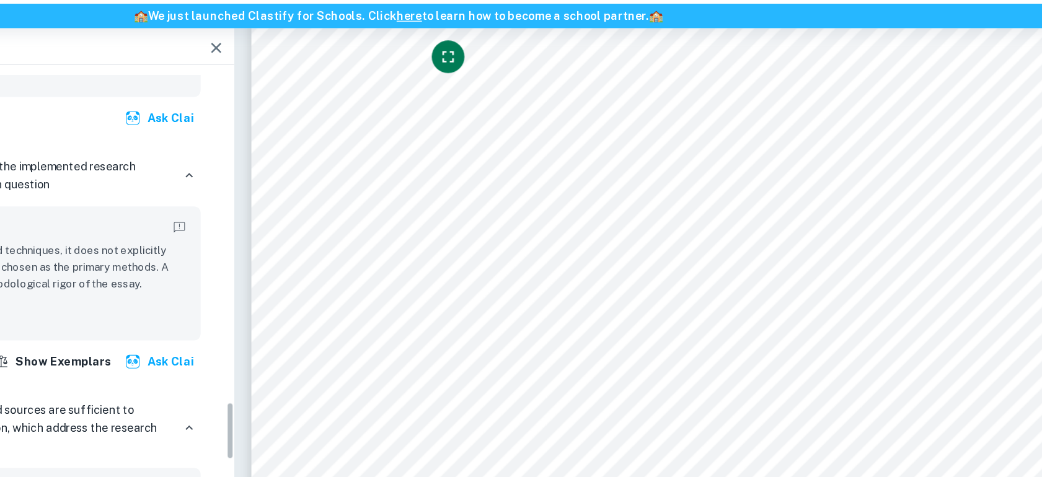
scroll to position [2124, 0]
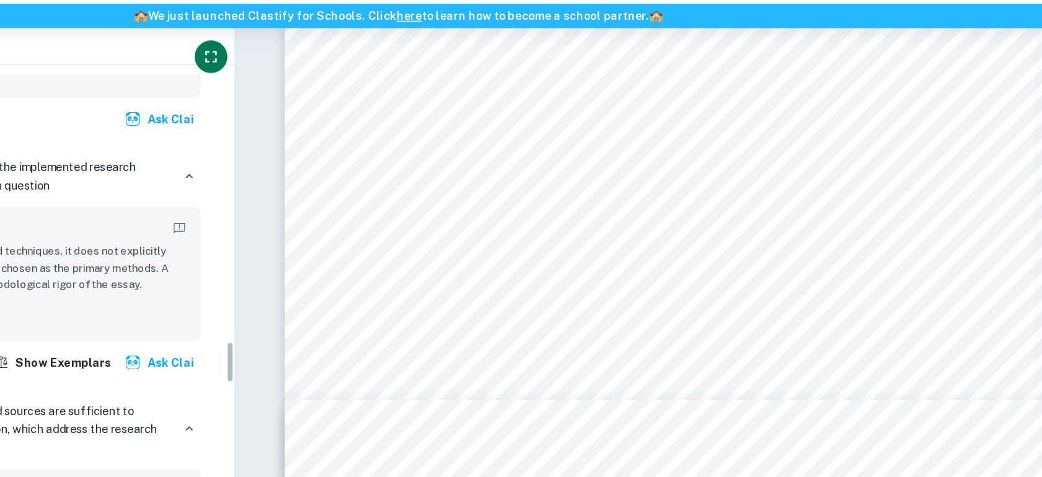
type input "21"
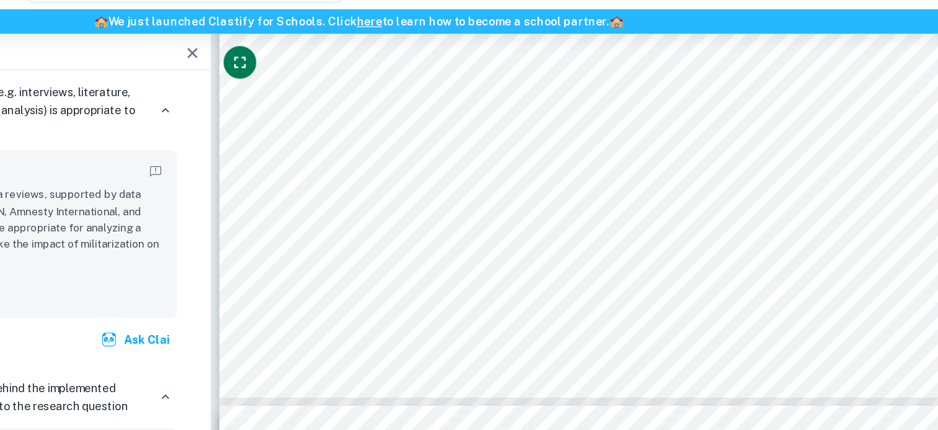
scroll to position [15601, 0]
